Goal: Information Seeking & Learning: Check status

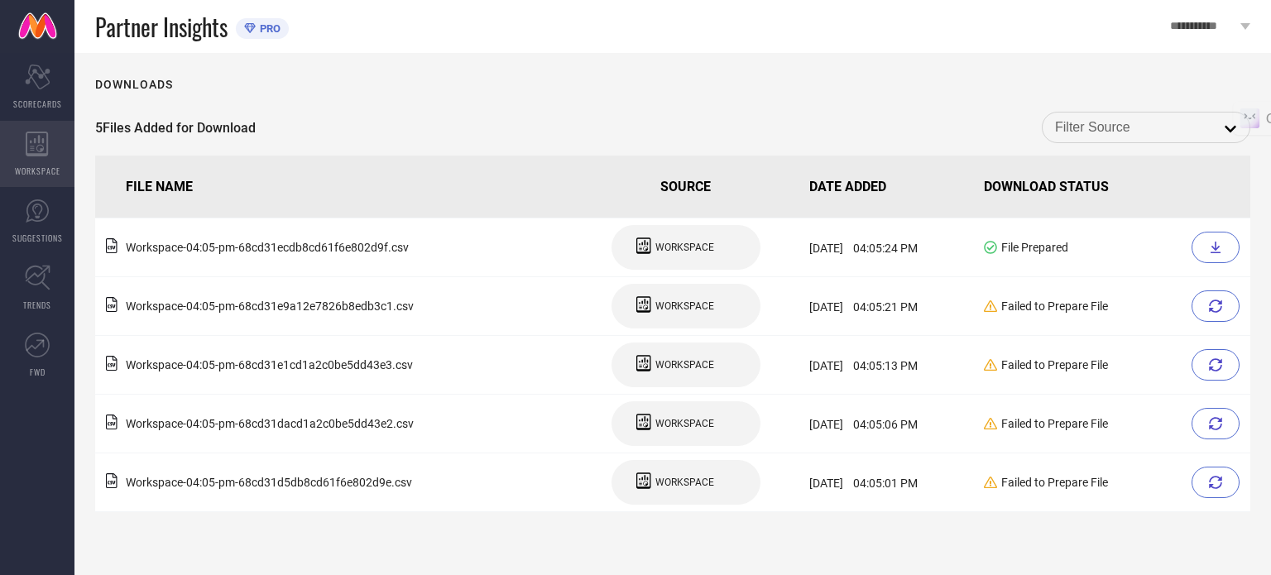
click at [31, 126] on div "WORKSPACE" at bounding box center [37, 154] width 74 height 66
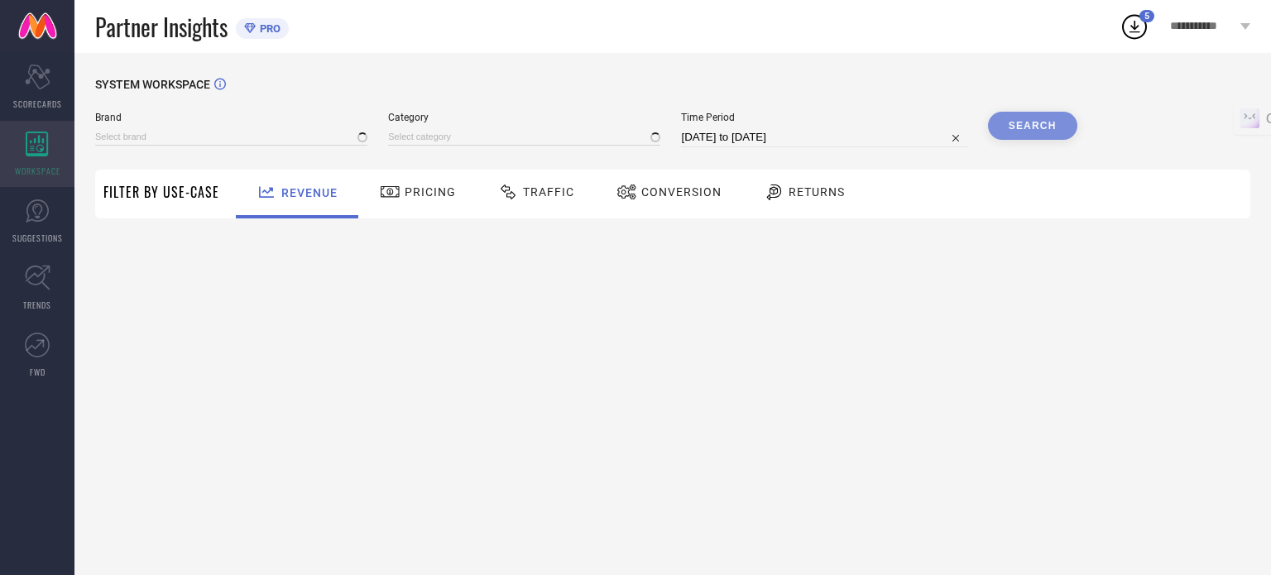
type input "[PERSON_NAME]"
type input "All"
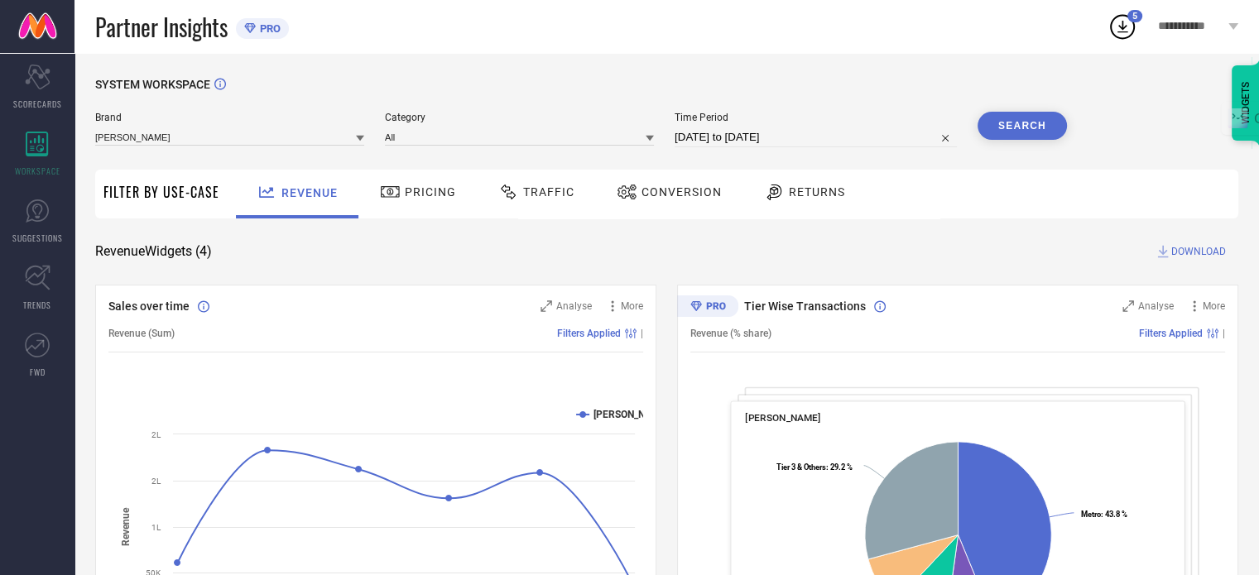
click at [550, 195] on span "Traffic" at bounding box center [548, 191] width 51 height 13
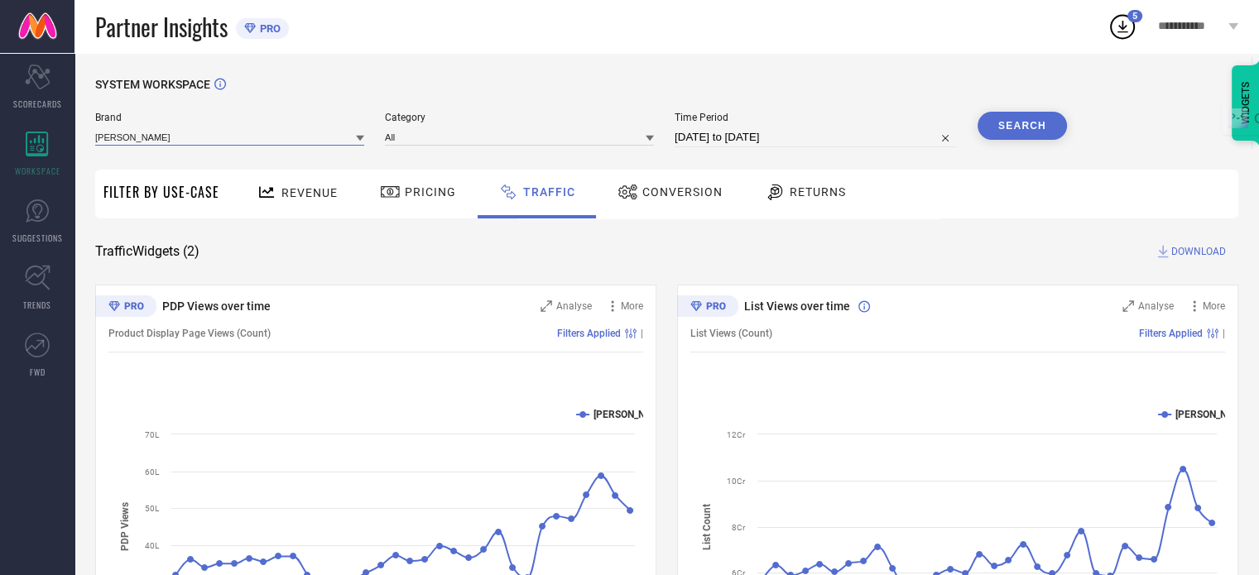
click at [259, 138] on input at bounding box center [229, 136] width 269 height 17
type input "[PERSON_NAME]"
click at [204, 158] on div "[PERSON_NAME]" at bounding box center [229, 160] width 269 height 28
click at [768, 146] on input "[DATE] to [DATE]" at bounding box center [816, 137] width 282 height 20
select select "7"
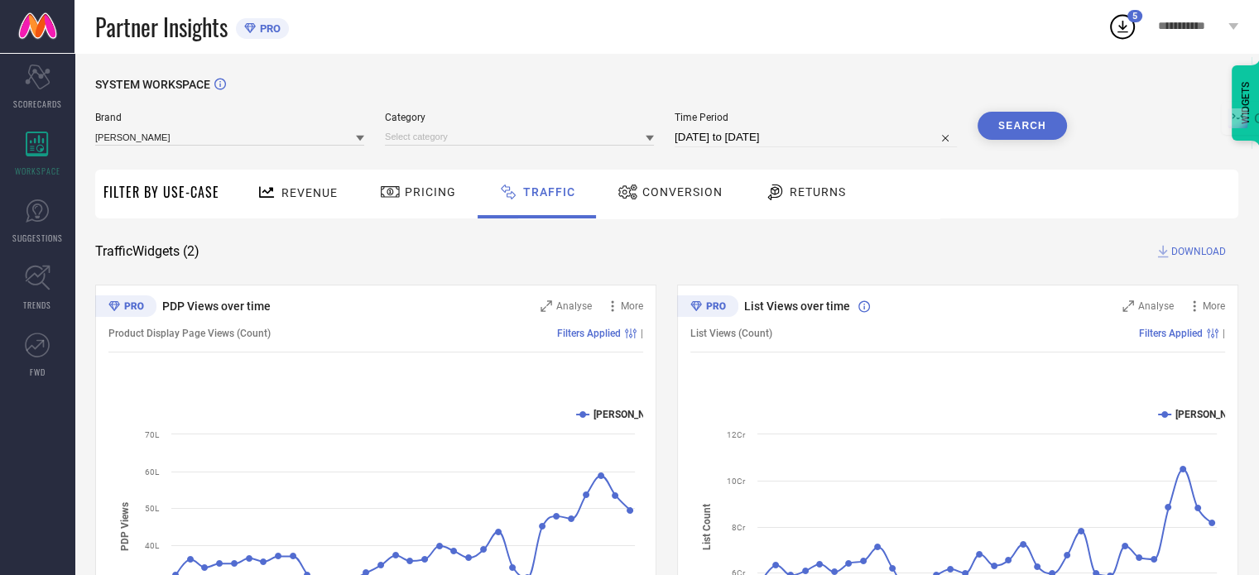
select select "2025"
select select "8"
select select "2025"
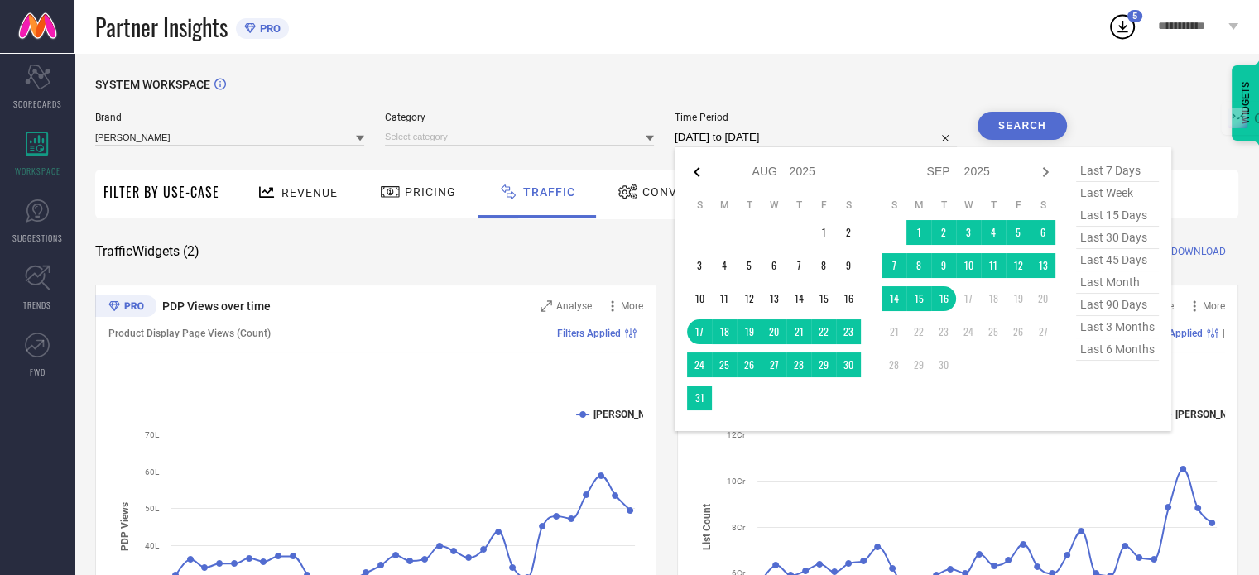
click at [702, 176] on icon at bounding box center [697, 172] width 20 height 20
select select "6"
select select "2025"
select select "7"
select select "2025"
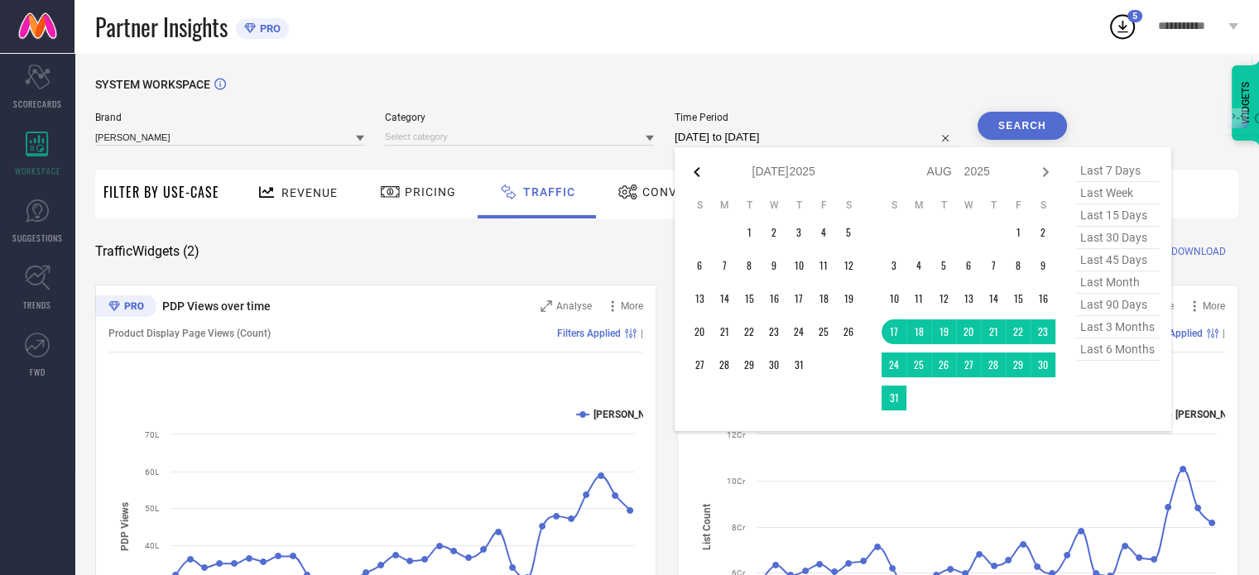
click at [699, 173] on icon at bounding box center [697, 172] width 20 height 20
select select "5"
select select "2025"
select select "6"
select select "2025"
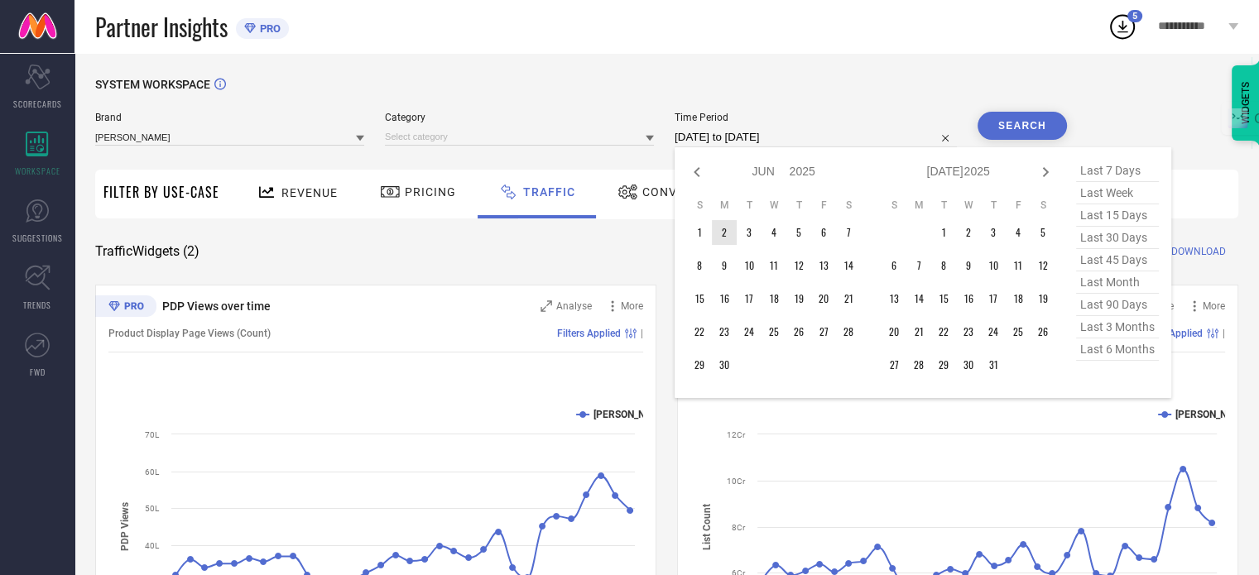
type input "After [DATE]"
click at [708, 225] on td "1" at bounding box center [699, 232] width 25 height 25
click at [1049, 171] on icon at bounding box center [1046, 172] width 6 height 10
select select "6"
select select "2025"
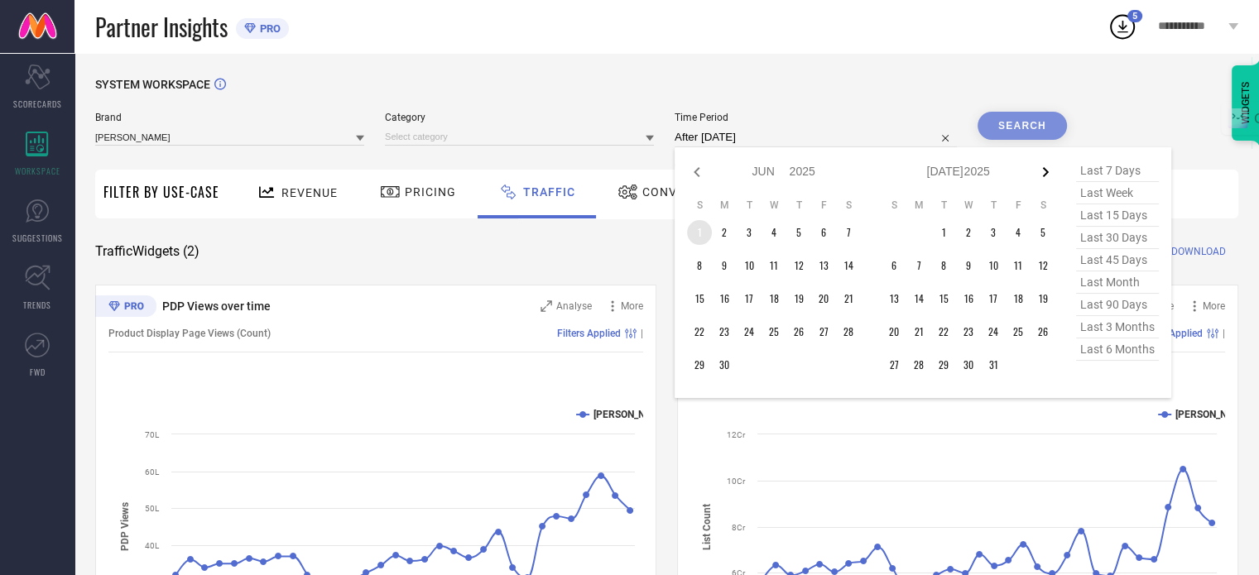
select select "7"
select select "2025"
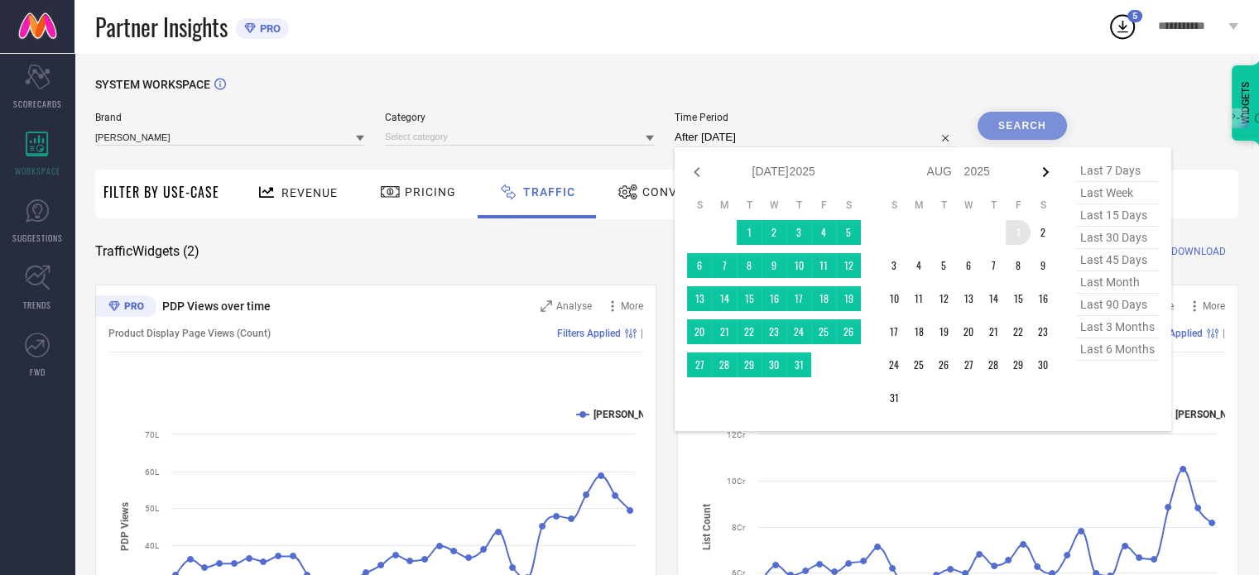
click at [1049, 174] on icon at bounding box center [1046, 172] width 6 height 10
select select "7"
select select "2025"
select select "8"
select select "2025"
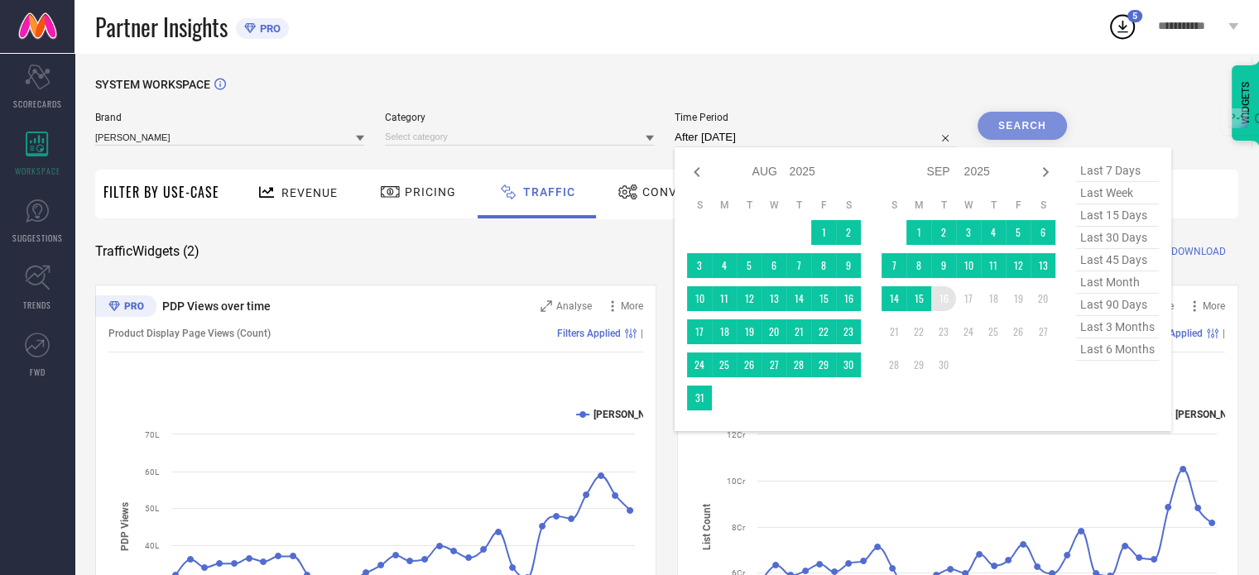
type input "[DATE] to [DATE]"
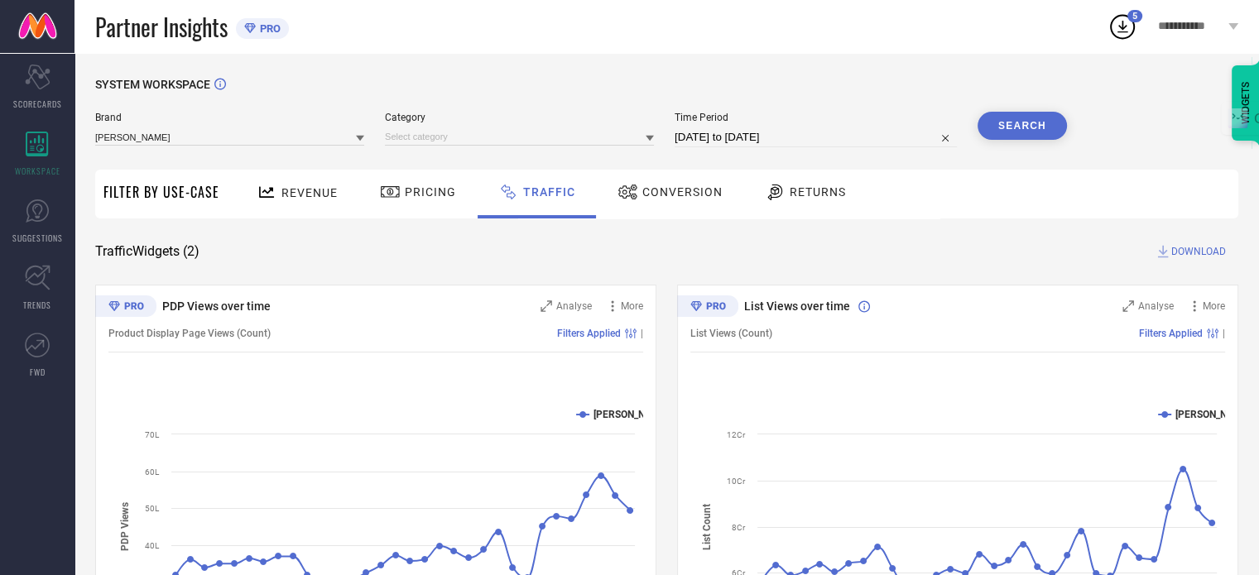
click at [1016, 128] on button "Search" at bounding box center [1021, 126] width 89 height 28
click at [1026, 128] on div "Search" at bounding box center [1021, 126] width 89 height 28
click at [424, 136] on input at bounding box center [519, 136] width 269 height 17
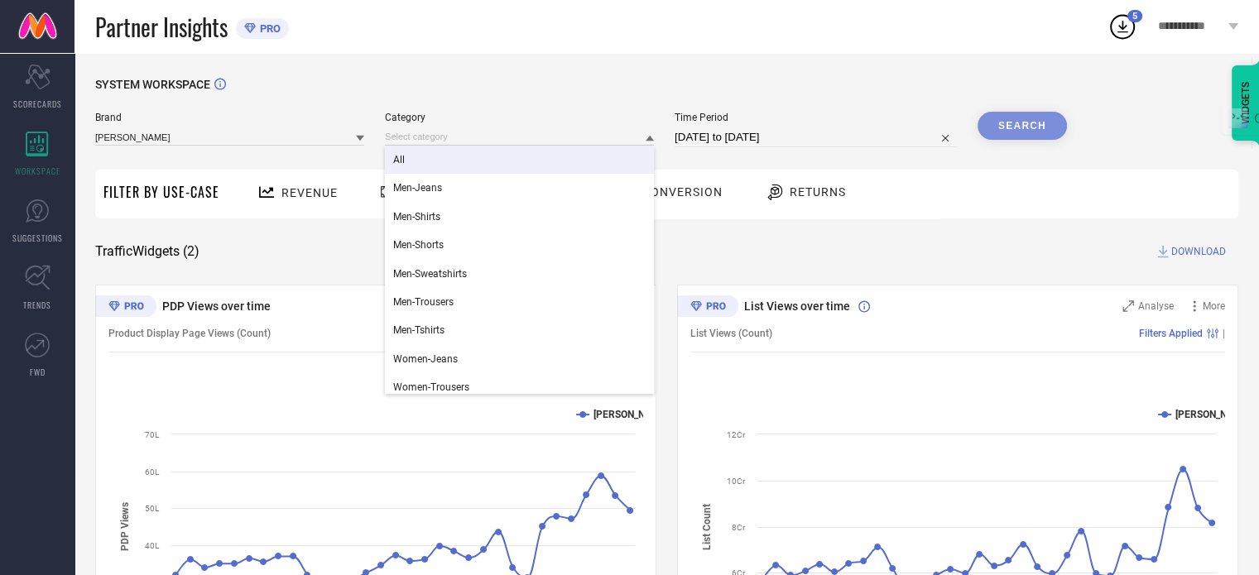
click at [430, 166] on div "All" at bounding box center [519, 160] width 269 height 28
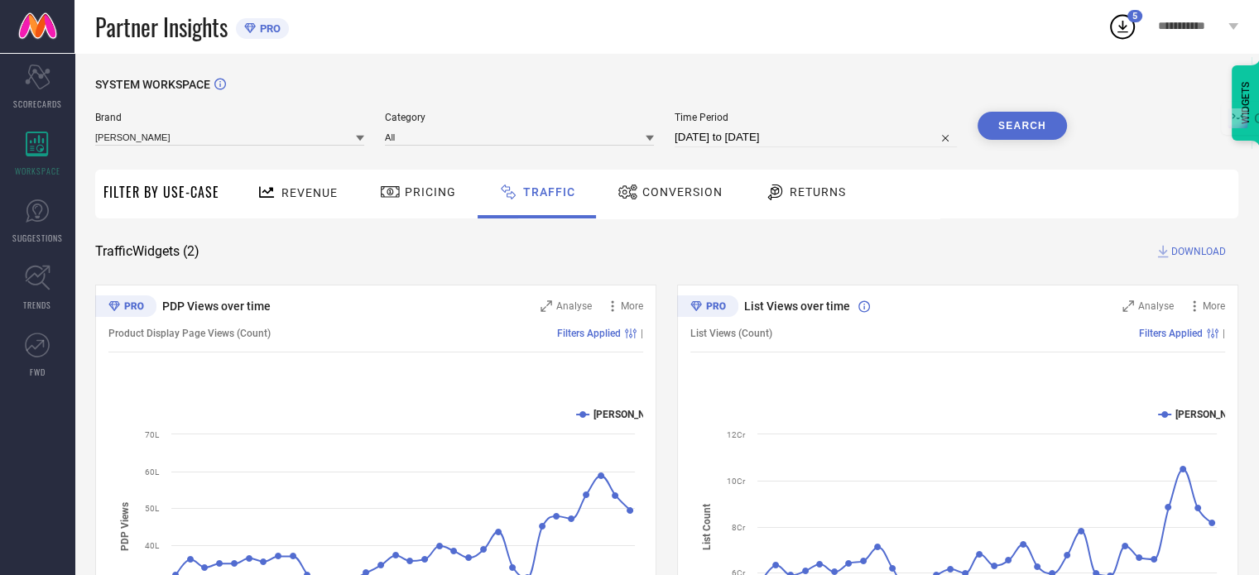
click at [1023, 123] on button "Search" at bounding box center [1021, 126] width 89 height 28
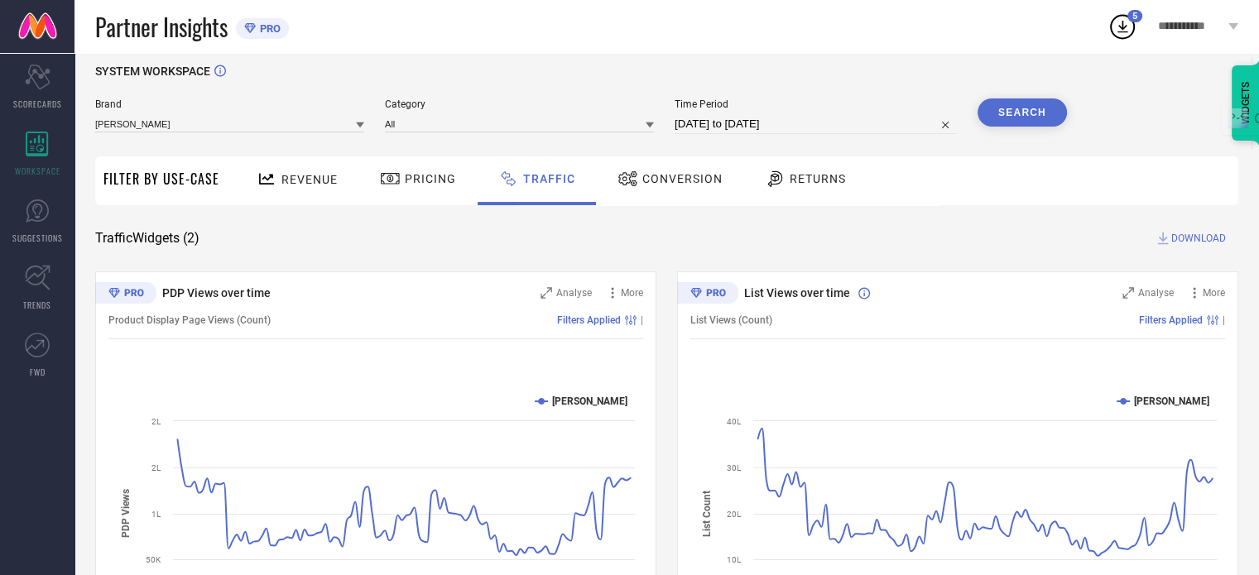
scroll to position [13, 0]
click at [1196, 235] on span "DOWNLOAD" at bounding box center [1198, 238] width 55 height 17
click at [1122, 36] on icon at bounding box center [1122, 27] width 30 height 30
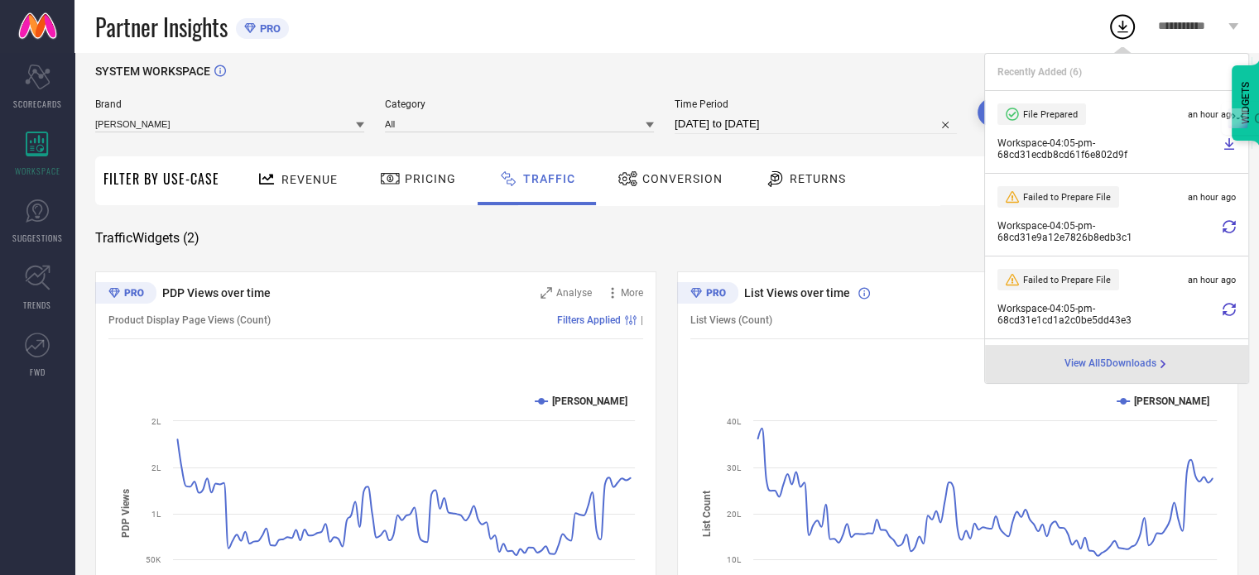
click at [1123, 36] on icon at bounding box center [1122, 27] width 30 height 30
